Goal: Information Seeking & Learning: Learn about a topic

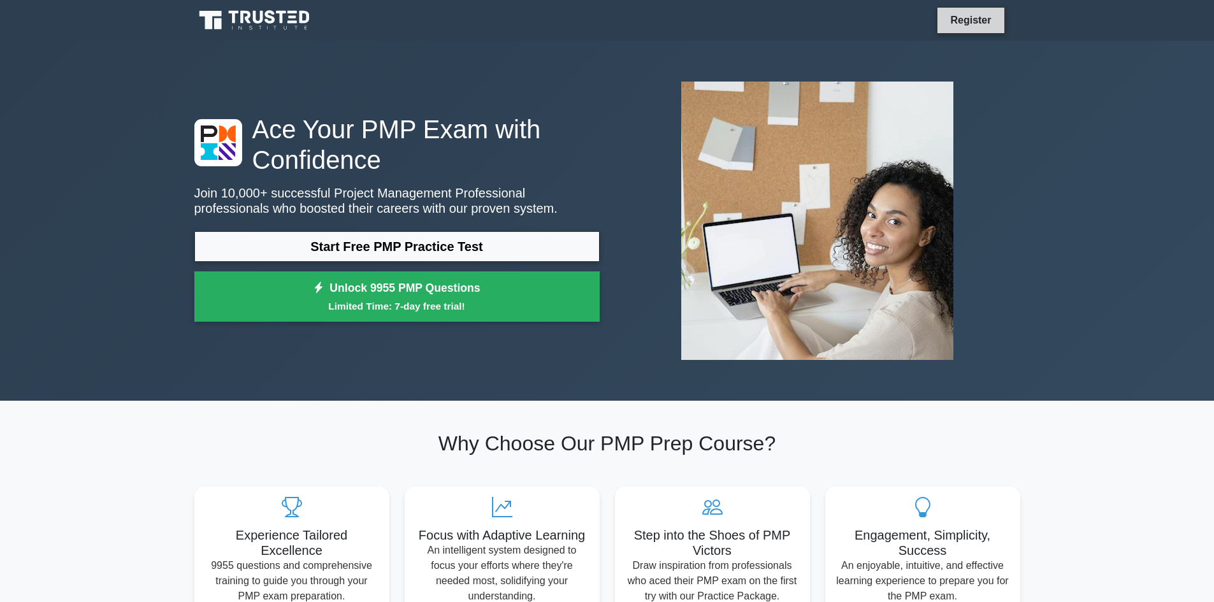
click at [978, 27] on link "Register" at bounding box center [970, 20] width 56 height 16
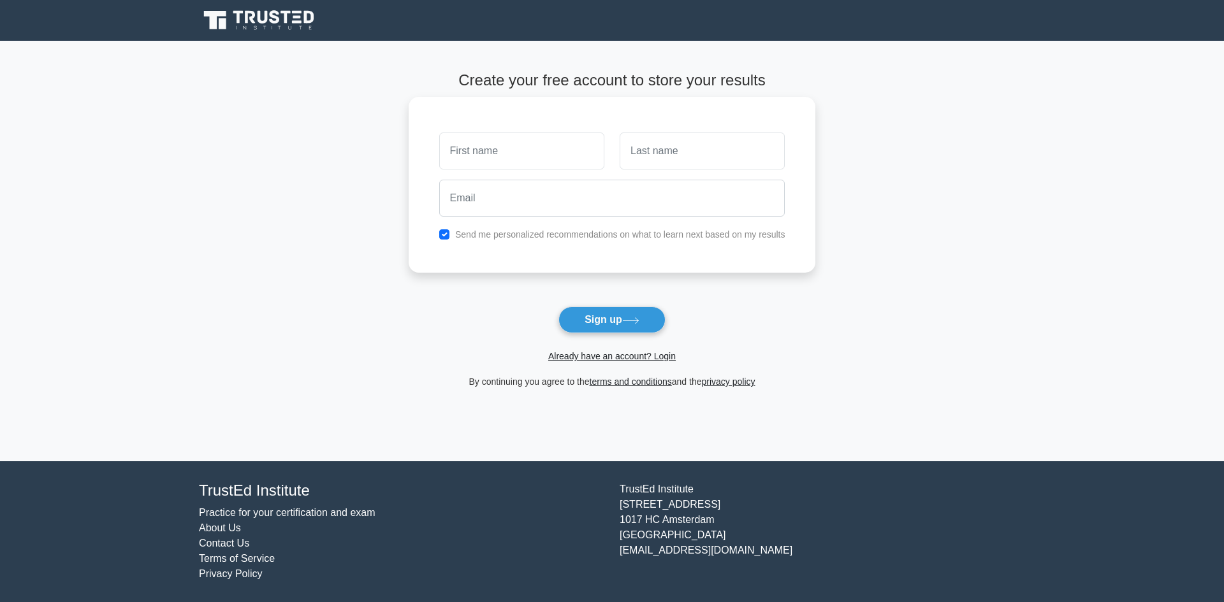
click at [584, 147] on input "text" at bounding box center [521, 151] width 165 height 37
click at [634, 356] on link "Already have an account? Login" at bounding box center [611, 356] width 127 height 10
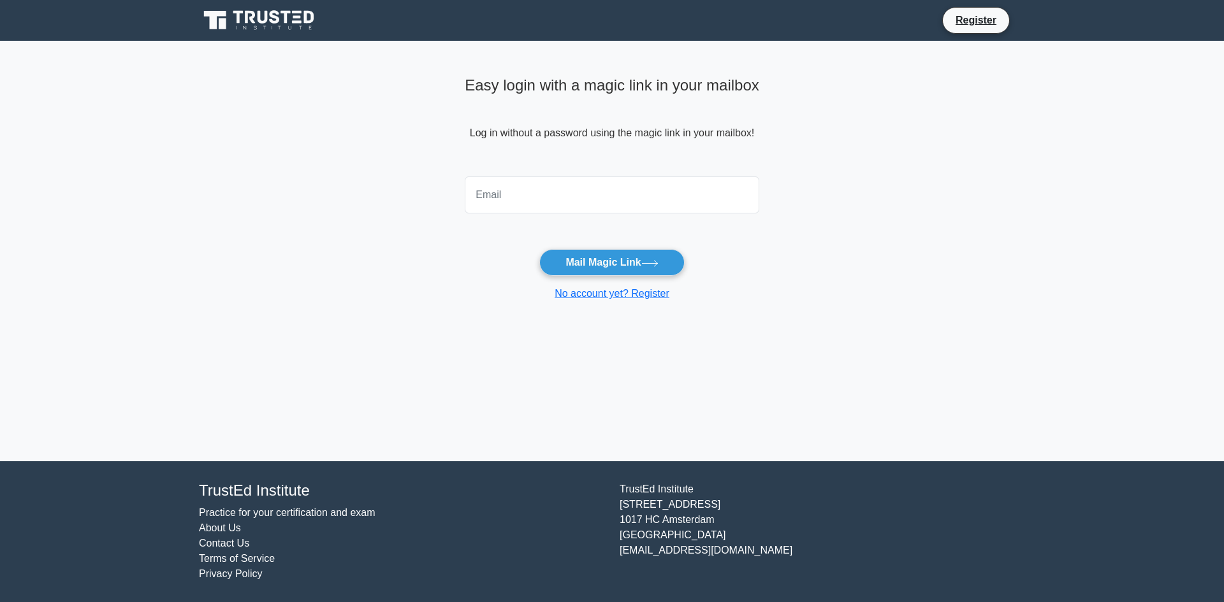
click at [540, 185] on input "email" at bounding box center [612, 195] width 294 height 37
type input "pekab96@gmail.com"
click at [599, 270] on button "Mail Magic Link" at bounding box center [611, 262] width 145 height 27
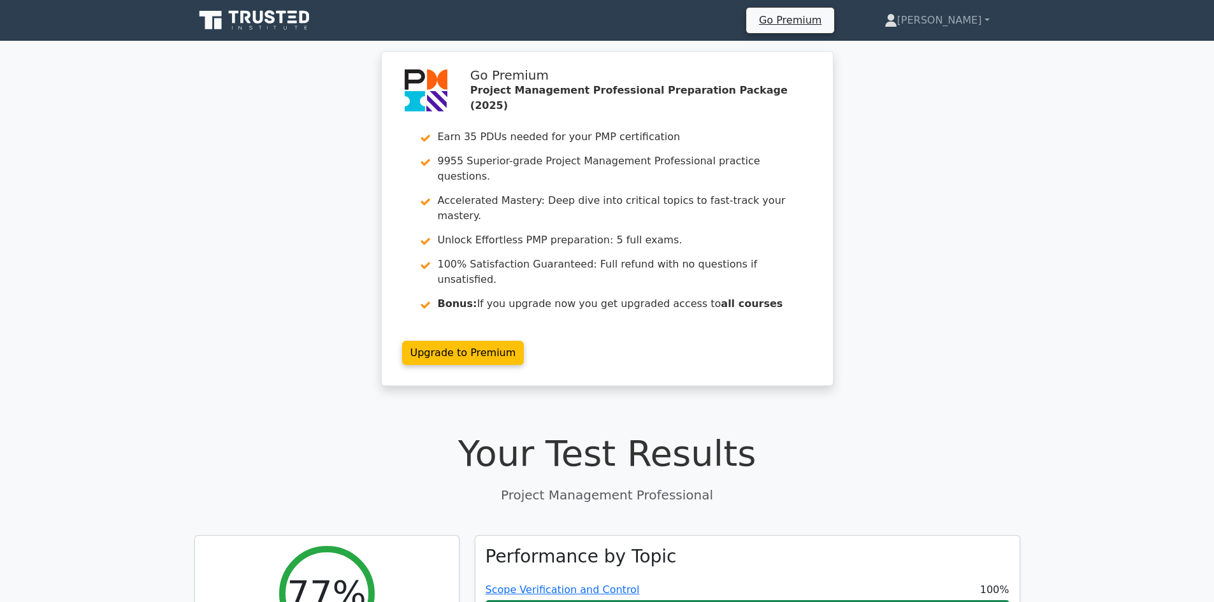
click at [239, 15] on icon at bounding box center [255, 20] width 122 height 24
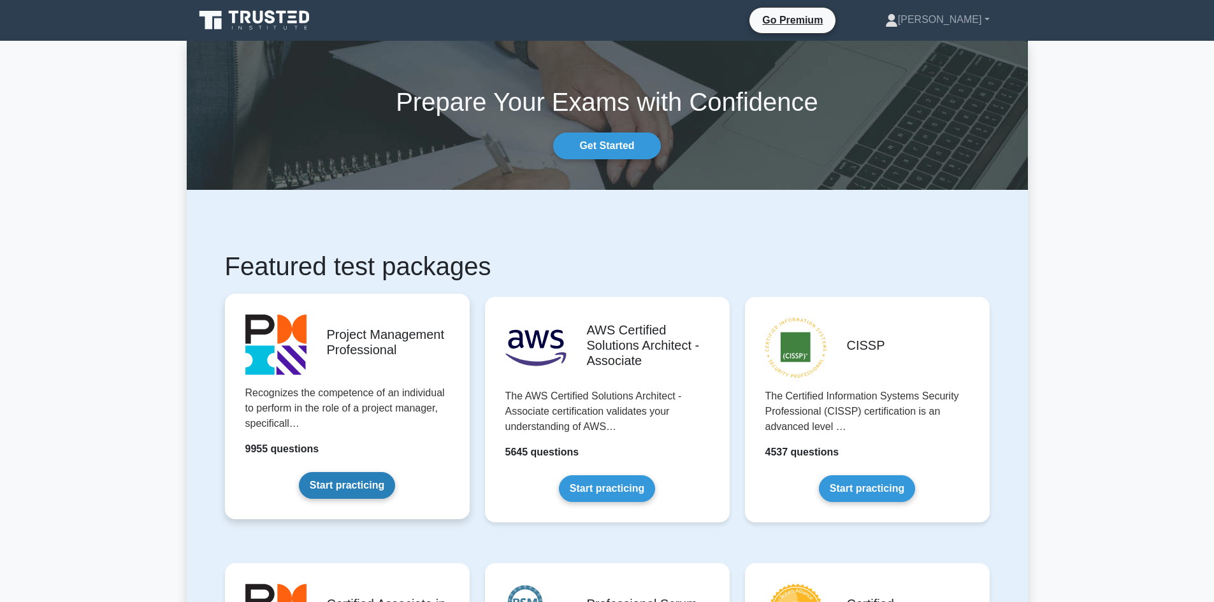
click at [363, 488] on link "Start practicing" at bounding box center [347, 485] width 96 height 27
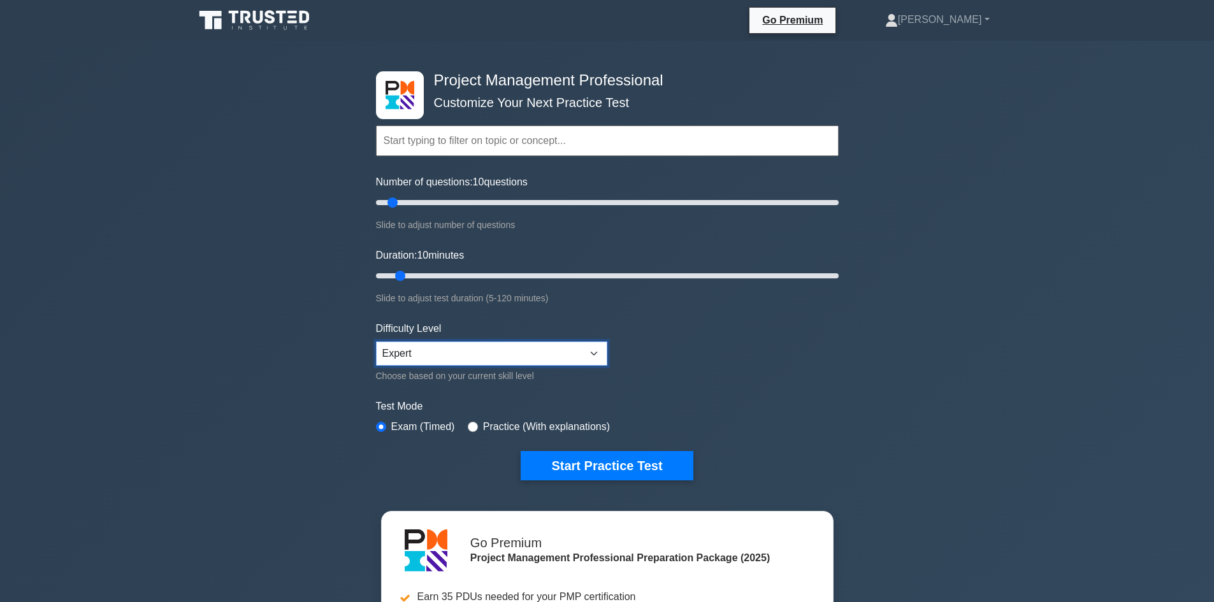
click at [412, 357] on select "Beginner Intermediate Expert" at bounding box center [491, 354] width 231 height 24
click at [376, 342] on select "Beginner Intermediate Expert" at bounding box center [491, 354] width 231 height 24
drag, startPoint x: 389, startPoint y: 198, endPoint x: 361, endPoint y: 200, distance: 28.1
type input "5"
click at [376, 200] on input "Number of questions: 5 questions" at bounding box center [607, 202] width 463 height 15
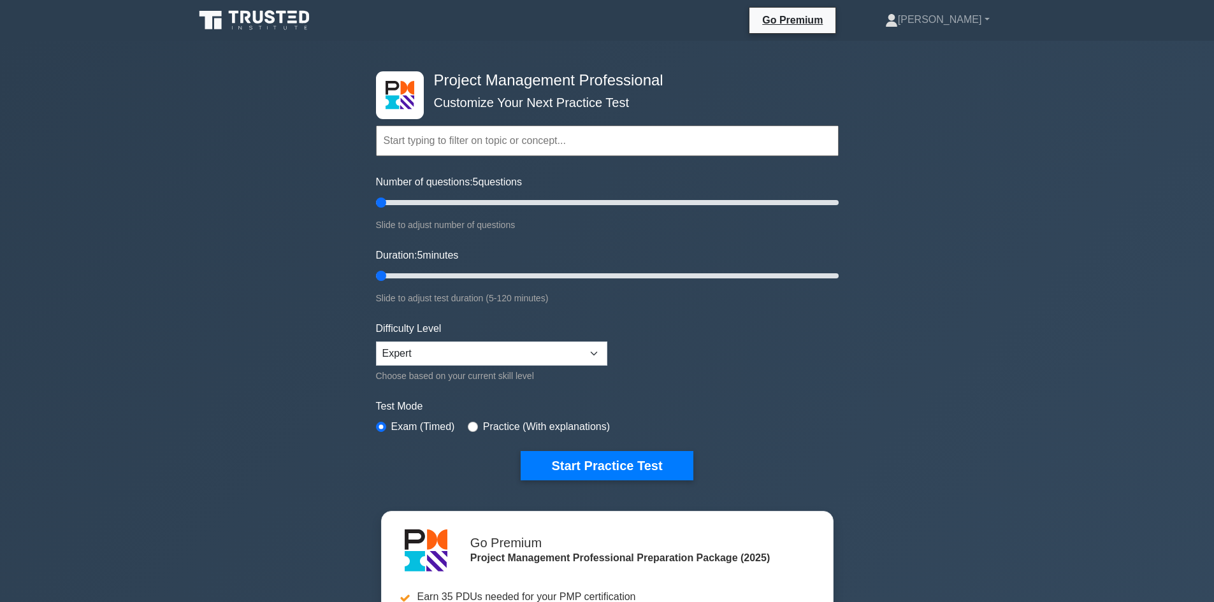
type input "10"
click at [391, 276] on input "Duration: 10 minutes" at bounding box center [607, 275] width 463 height 15
drag, startPoint x: 382, startPoint y: 201, endPoint x: 410, endPoint y: 252, distance: 58.5
type input "10"
click at [392, 203] on input "Number of questions: 10 questions" at bounding box center [607, 202] width 463 height 15
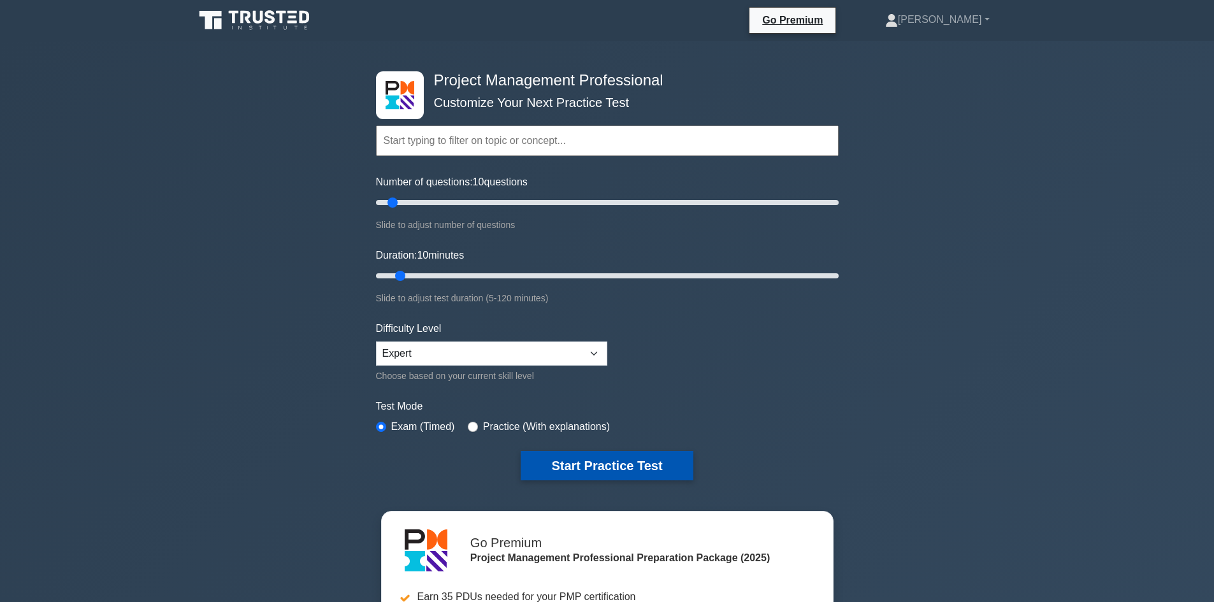
click at [595, 460] on button "Start Practice Test" at bounding box center [607, 465] width 172 height 29
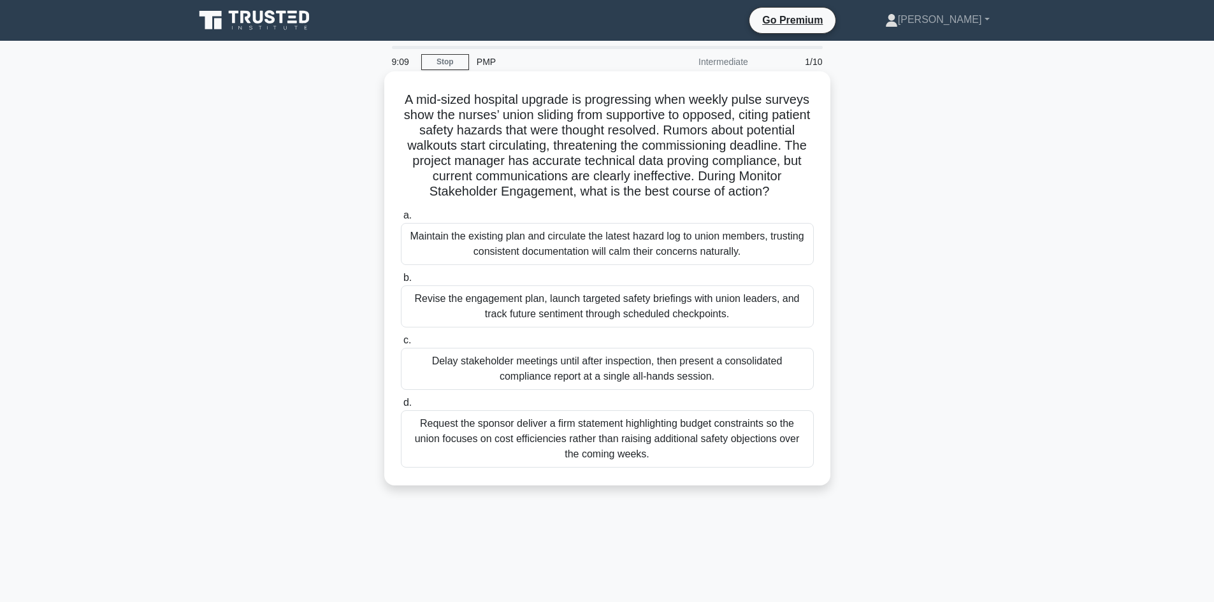
click at [488, 314] on div "Revise the engagement plan, launch targeted safety briefings with union leaders…" at bounding box center [607, 306] width 413 height 42
click at [401, 282] on input "b. Revise the engagement plan, launch targeted safety briefings with union lead…" at bounding box center [401, 278] width 0 height 8
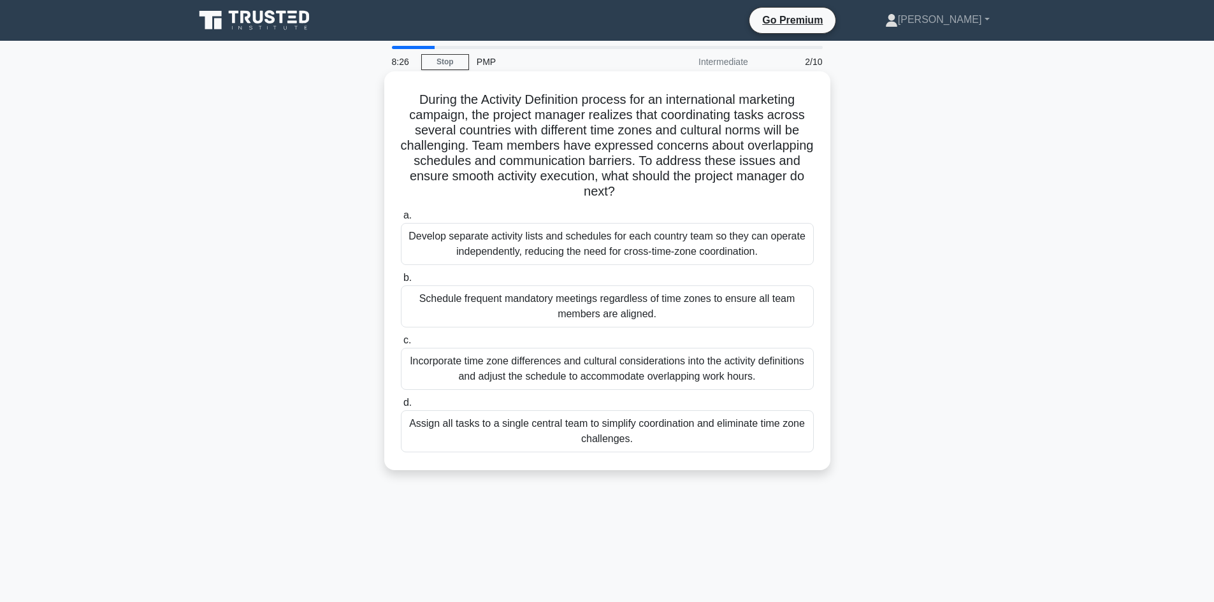
click at [590, 364] on div "Incorporate time zone differences and cultural considerations into the activity…" at bounding box center [607, 369] width 413 height 42
click at [401, 345] on input "c. Incorporate time zone differences and cultural considerations into the activ…" at bounding box center [401, 340] width 0 height 8
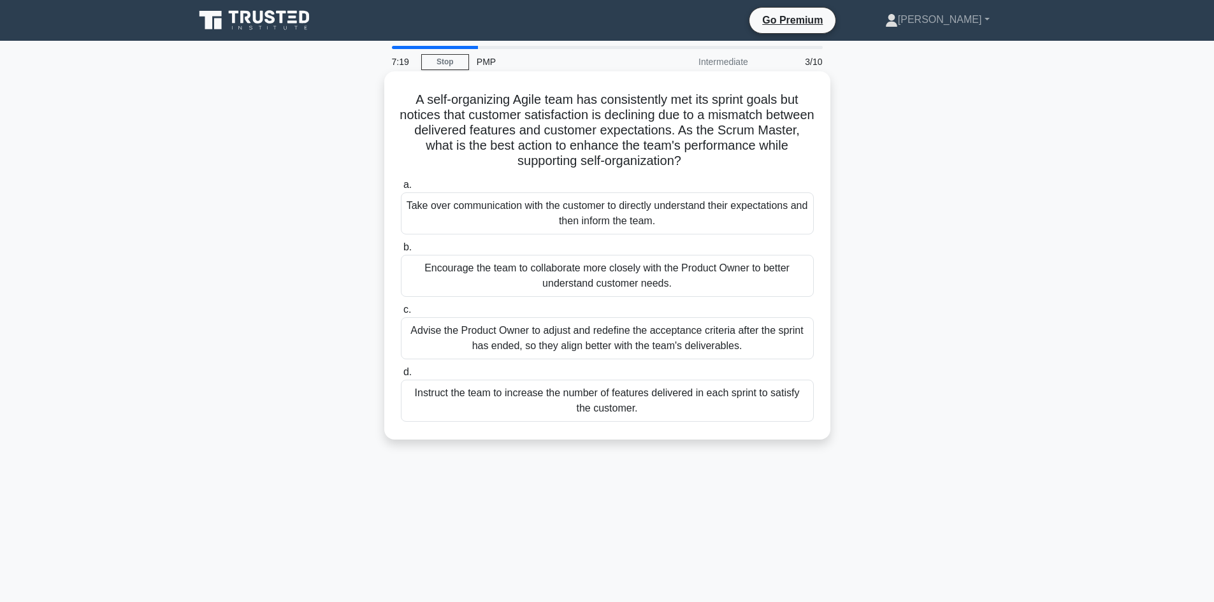
click at [696, 288] on div "Encourage the team to collaborate more closely with the Product Owner to better…" at bounding box center [607, 276] width 413 height 42
click at [401, 252] on input "b. Encourage the team to collaborate more closely with the Product Owner to bet…" at bounding box center [401, 247] width 0 height 8
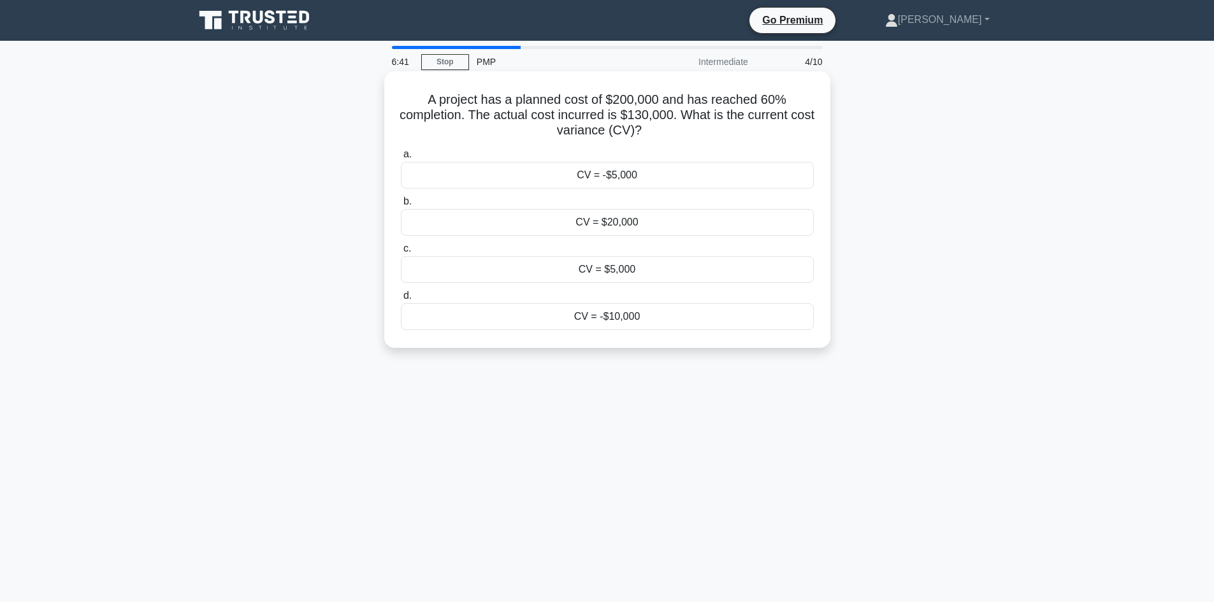
click at [642, 318] on div "CV = -$10,000" at bounding box center [607, 316] width 413 height 27
click at [401, 300] on input "d. CV = -$10,000" at bounding box center [401, 296] width 0 height 8
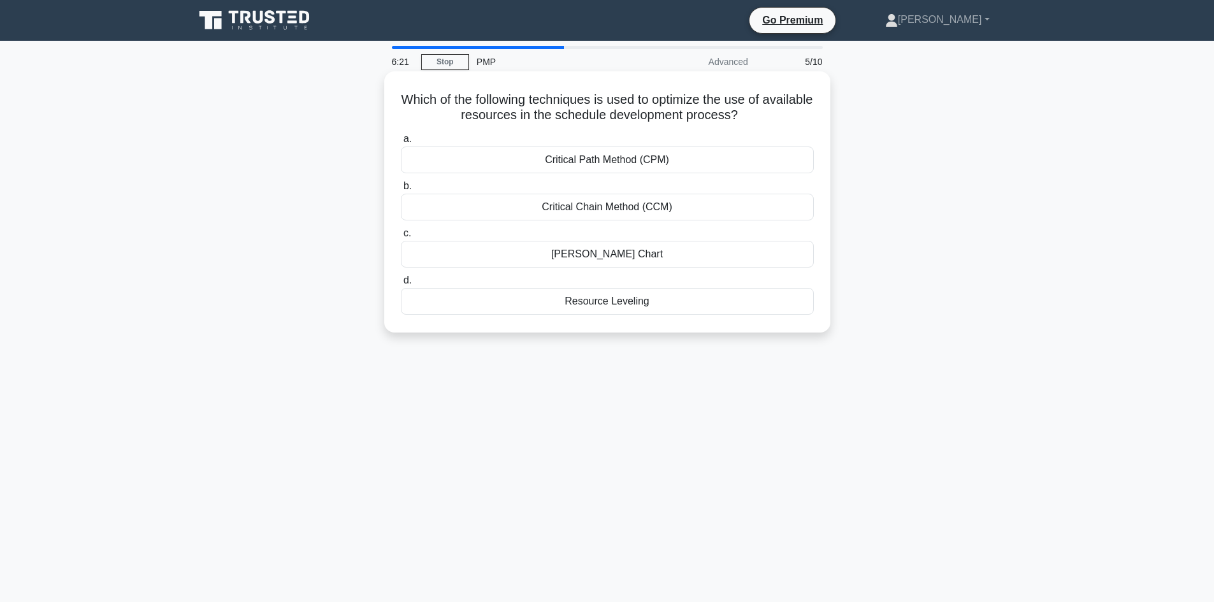
click at [589, 306] on div "Resource Leveling" at bounding box center [607, 301] width 413 height 27
click at [401, 285] on input "d. Resource Leveling" at bounding box center [401, 281] width 0 height 8
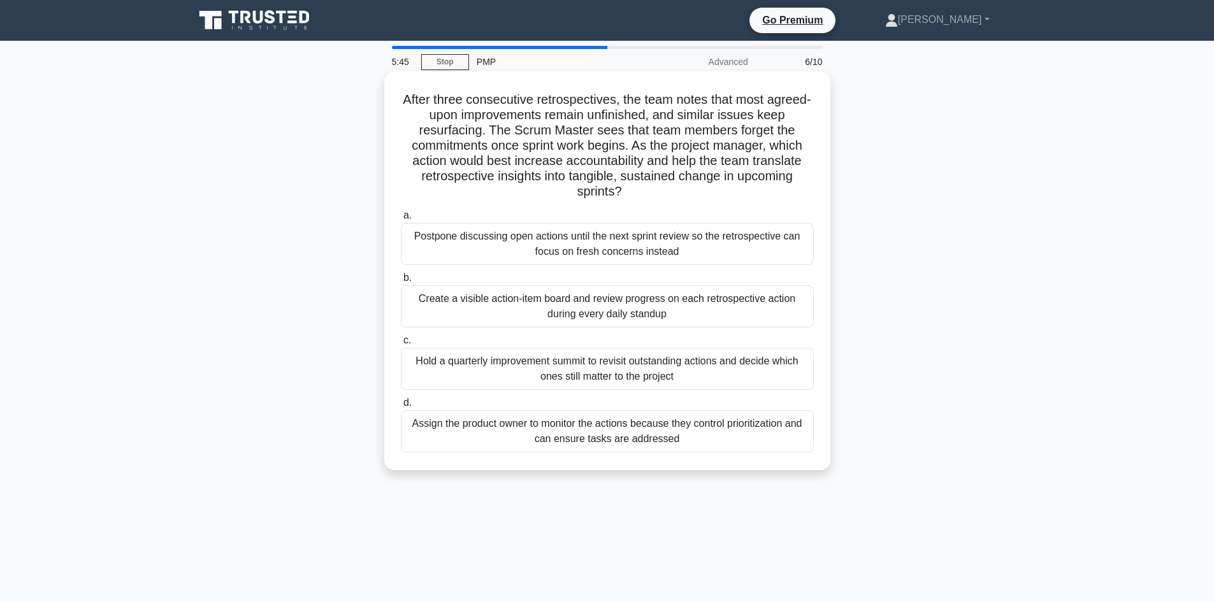
click at [670, 306] on div "Create a visible action-item board and review progress on each retrospective ac…" at bounding box center [607, 306] width 413 height 42
click at [401, 282] on input "b. Create a visible action-item board and review progress on each retrospective…" at bounding box center [401, 278] width 0 height 8
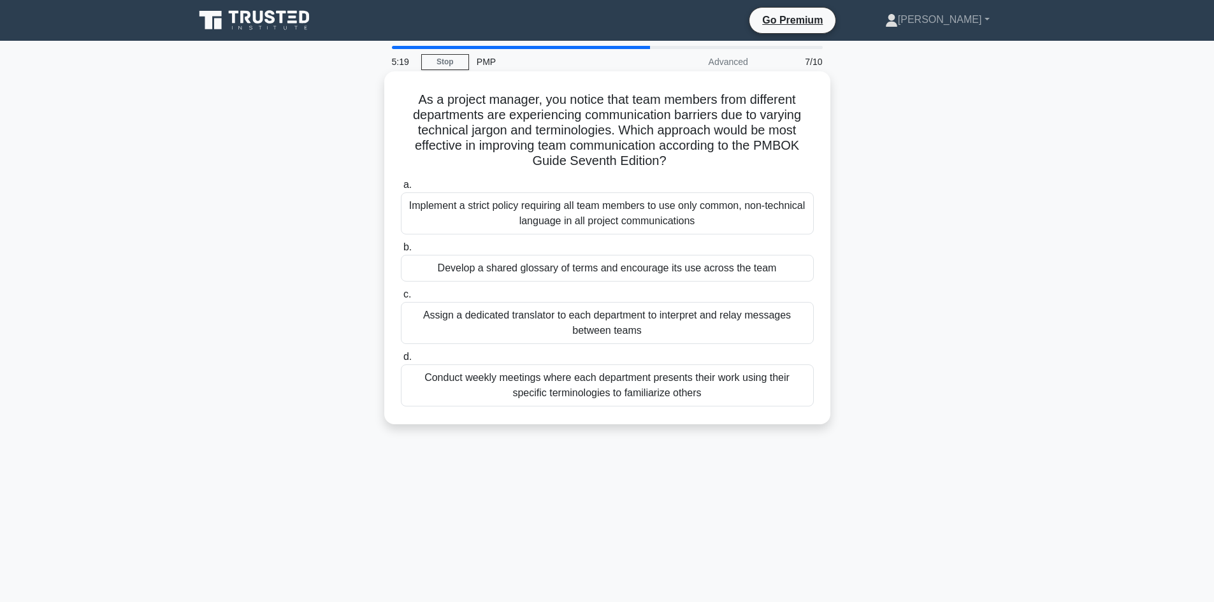
click at [589, 269] on div "Develop a shared glossary of terms and encourage its use across the team" at bounding box center [607, 268] width 413 height 27
click at [401, 252] on input "b. Develop a shared glossary of terms and encourage its use across the team" at bounding box center [401, 247] width 0 height 8
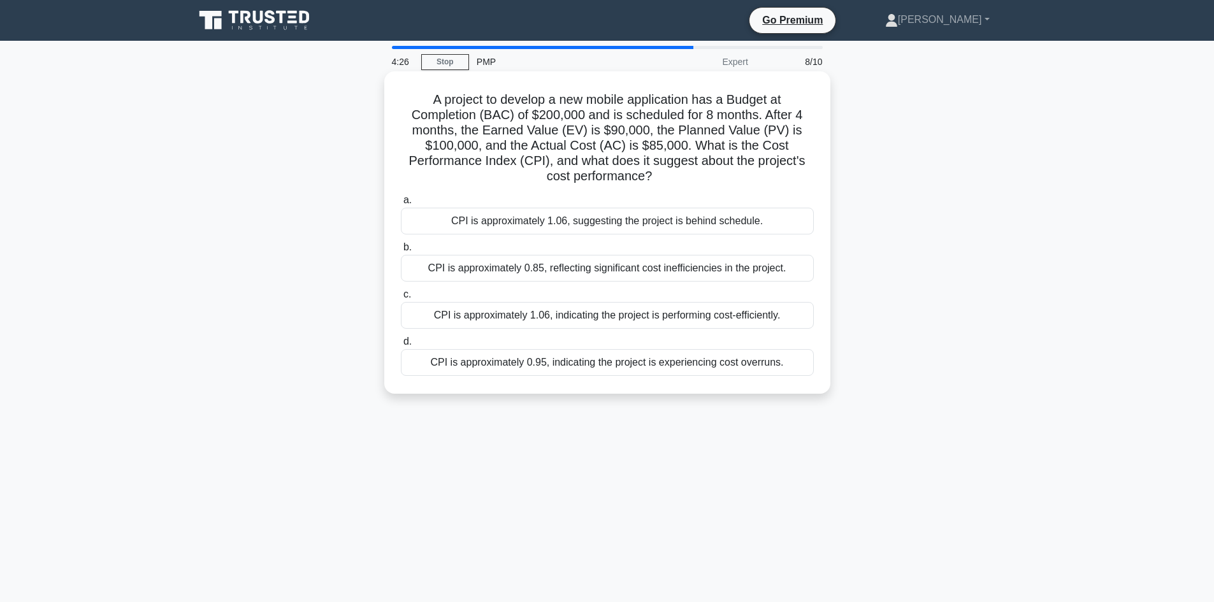
click at [611, 319] on div "CPI is approximately 1.06, indicating the project is performing cost-efficientl…" at bounding box center [607, 315] width 413 height 27
click at [401, 299] on input "c. CPI is approximately 1.06, indicating the project is performing cost-efficie…" at bounding box center [401, 295] width 0 height 8
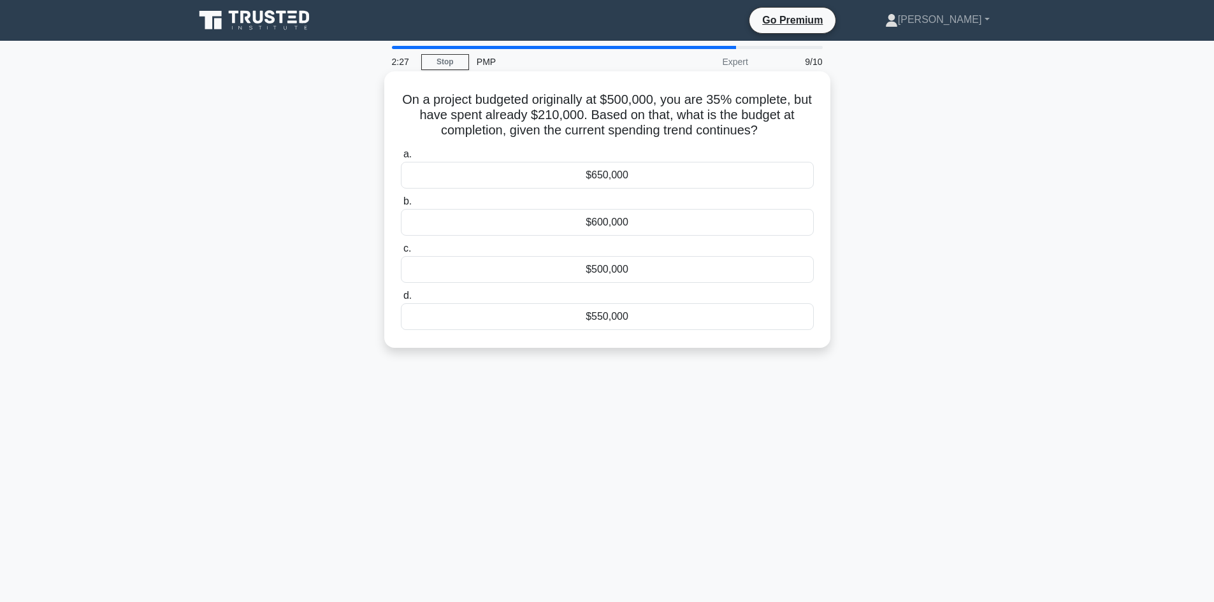
click at [604, 220] on div "$600,000" at bounding box center [607, 222] width 413 height 27
click at [401, 206] on input "b. $600,000" at bounding box center [401, 202] width 0 height 8
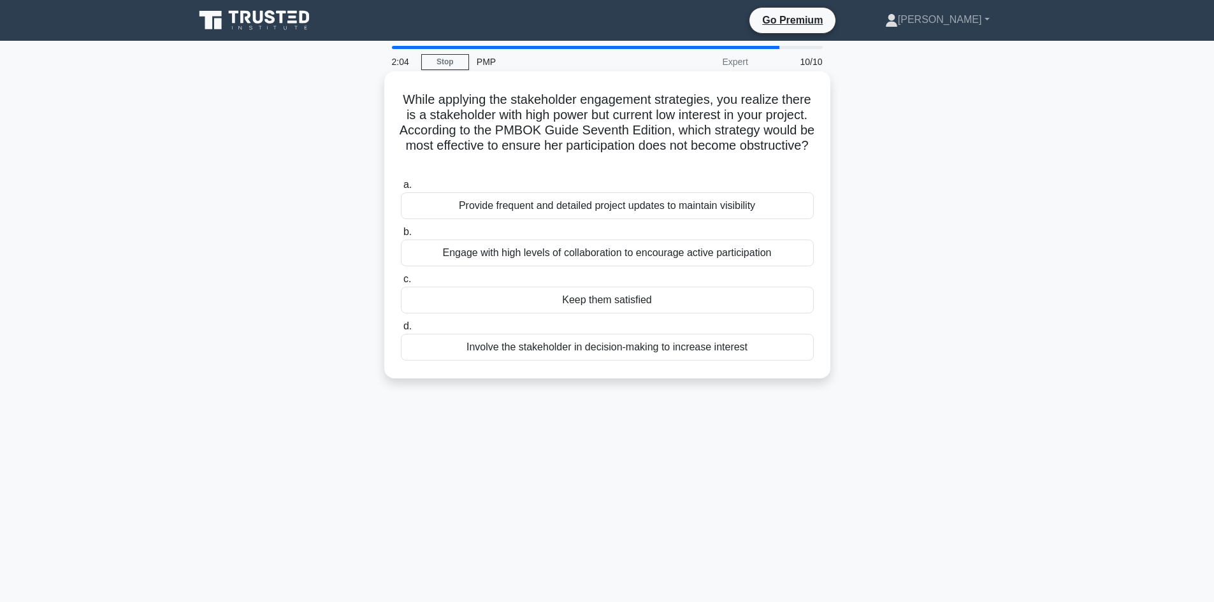
click at [617, 301] on div "Keep them satisfied" at bounding box center [607, 300] width 413 height 27
click at [401, 284] on input "c. Keep them satisfied" at bounding box center [401, 279] width 0 height 8
